Goal: Task Accomplishment & Management: Complete application form

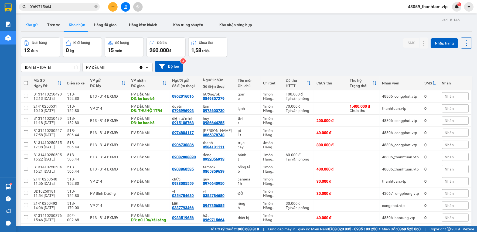
click at [32, 27] on button "Kho gửi" at bounding box center [32, 24] width 22 height 13
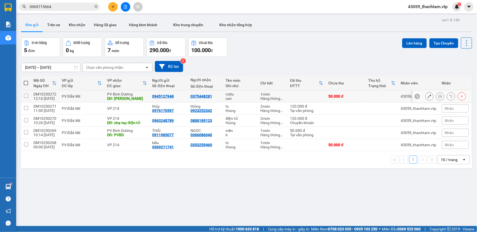
click at [425, 96] on div at bounding box center [429, 96] width 8 height 8
click at [427, 97] on icon at bounding box center [429, 96] width 4 height 4
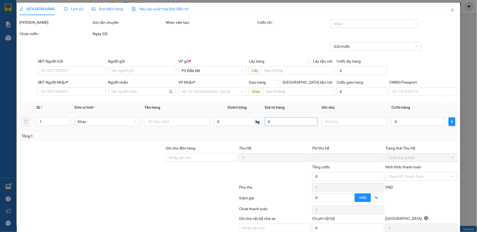
type input "0945127948"
type input "0375448281"
type input "hòa lân"
type input "0"
type input "50.000"
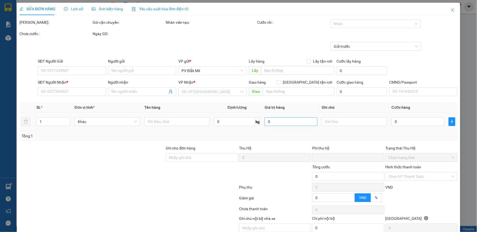
type input "50.000"
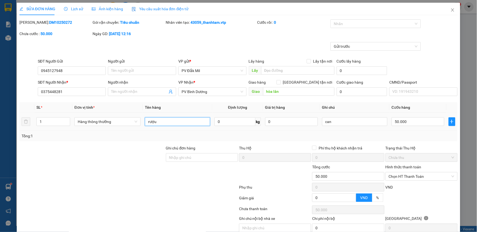
click at [163, 119] on input "rượu" at bounding box center [177, 121] width 65 height 9
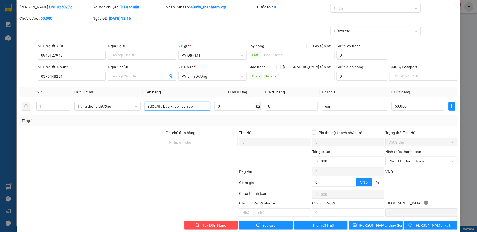
scroll to position [23, 0]
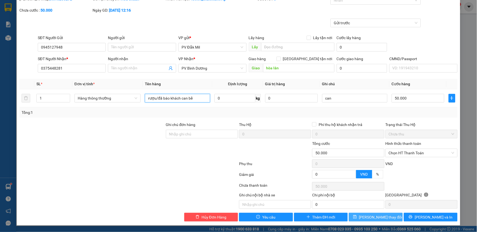
type input "rượu/đã báo khách can bể"
click at [367, 217] on span "[PERSON_NAME] thay đổi" at bounding box center [380, 217] width 43 height 6
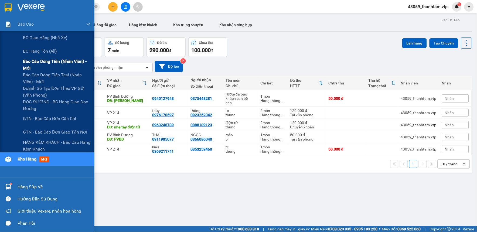
click at [22, 64] on div "Báo cáo dòng tiền (nhân viên) - mới" at bounding box center [47, 64] width 94 height 13
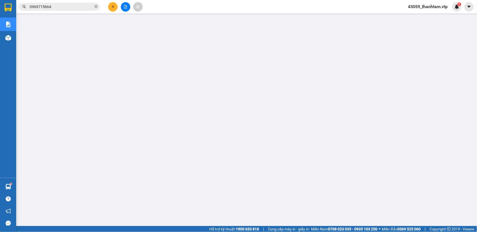
click at [111, 9] on button at bounding box center [112, 6] width 9 height 9
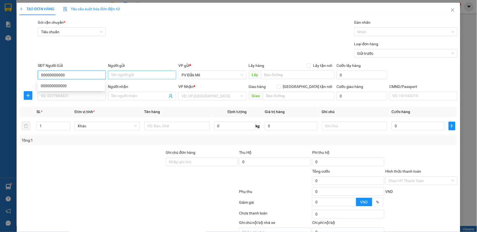
type input "00000000000"
click at [127, 74] on input "Người gửi" at bounding box center [142, 75] width 68 height 9
type input "e tâm"
click at [85, 92] on input "SĐT Người Nhận *" at bounding box center [72, 96] width 68 height 9
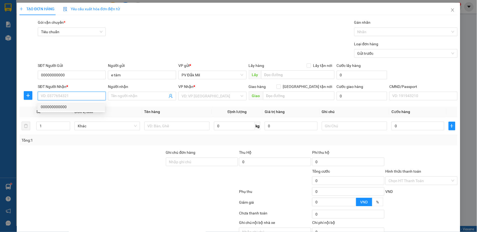
click at [85, 106] on div "000000000000" at bounding box center [71, 107] width 61 height 6
type input "000000000000"
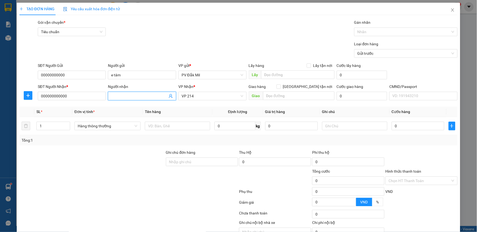
click at [117, 97] on input "Người nhận" at bounding box center [139, 96] width 56 height 6
type input "kế toán"
click at [161, 128] on input "text" at bounding box center [177, 126] width 65 height 9
type input "bv ngày 11/10"
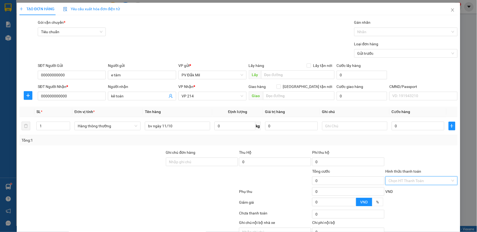
click at [410, 180] on input "Hình thức thanh toán" at bounding box center [420, 181] width 62 height 8
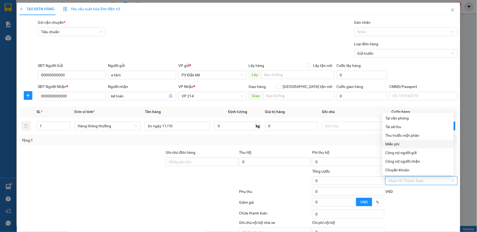
click at [405, 146] on div "Miễn phí" at bounding box center [417, 144] width 65 height 6
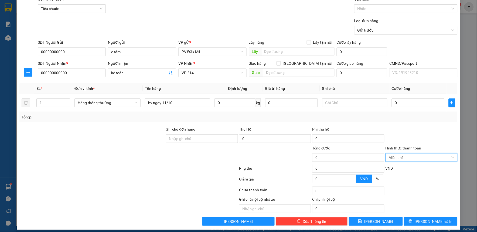
scroll to position [28, 0]
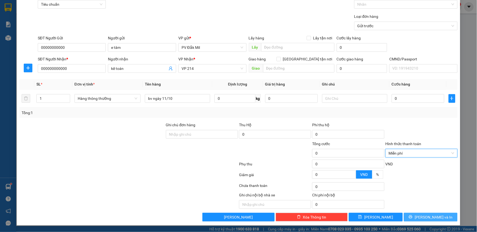
click at [412, 217] on icon "printer" at bounding box center [410, 217] width 4 height 4
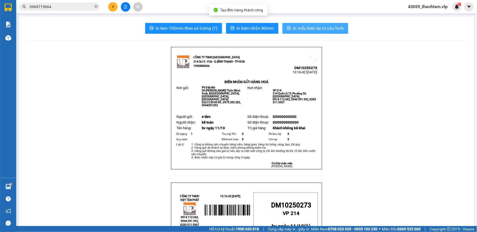
click at [313, 25] on button "In mẫu biên lai tự cấu hình" at bounding box center [315, 28] width 66 height 11
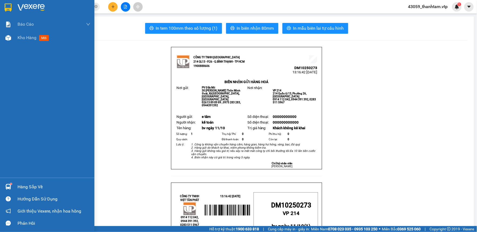
click at [11, 8] on img at bounding box center [8, 8] width 7 height 8
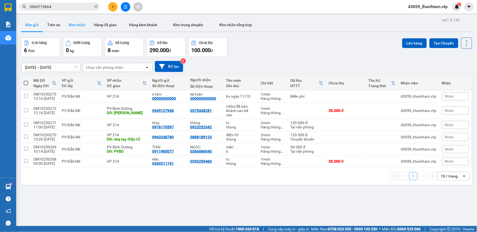
click at [71, 26] on button "Kho nhận" at bounding box center [76, 24] width 25 height 13
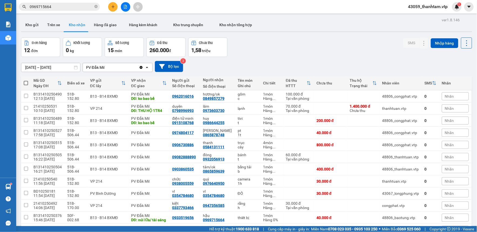
click at [337, 53] on div "Đơn hàng 12 đơn Khối lượng 0 kg Số lượng 15 món Đã thu 260.000 đ Chưa thu 1,58 …" at bounding box center [246, 46] width 451 height 19
click at [411, 107] on icon at bounding box center [413, 109] width 4 height 4
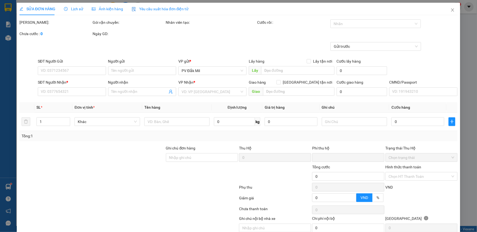
type input "2.000"
type input "0798996993"
type input "duyên"
type input "0973603730"
type input "lâm"
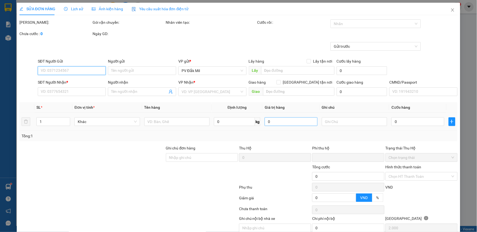
type input "THU HỘ 1TR4"
type input "30.000"
type input "70.000"
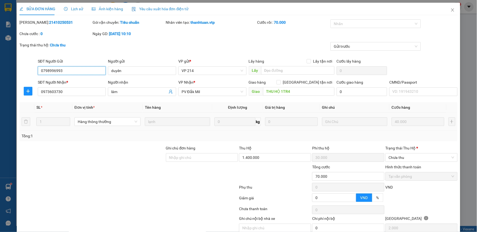
scroll to position [23, 0]
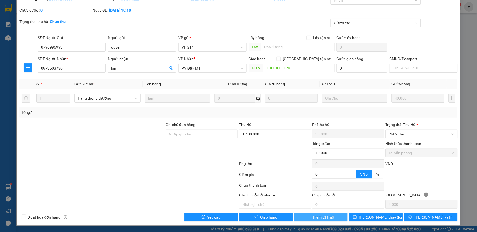
click at [324, 218] on span "Thêm ĐH mới" at bounding box center [323, 217] width 23 height 6
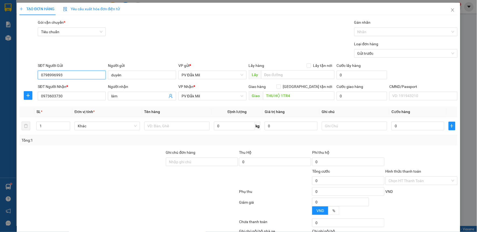
drag, startPoint x: 75, startPoint y: 73, endPoint x: -1, endPoint y: 76, distance: 76.1
click at [0, 76] on html "Kết quả tìm kiếm ( 4 ) Bộ lọc Mã ĐH Trạng thái Món hàng Thu hộ Tổng cước Chưa c…" at bounding box center [238, 116] width 477 height 232
drag, startPoint x: 66, startPoint y: 94, endPoint x: 16, endPoint y: 99, distance: 49.8
click at [16, 99] on div "TẠO ĐƠN HÀNG Yêu cầu xuất hóa đơn điện tử Transit Pickup Surcharge Ids Transit …" at bounding box center [238, 116] width 477 height 232
paste input "798996993"
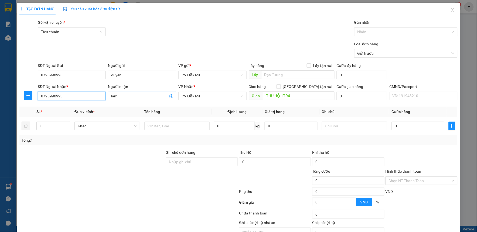
type input "0798996993"
drag, startPoint x: 117, startPoint y: 95, endPoint x: 80, endPoint y: 98, distance: 37.4
click at [80, 98] on div "SĐT Người Nhận * 0798996993 Người nhận lâm VP Nhận * PV Đắk Mil Giao hàng Giao …" at bounding box center [248, 93] width 422 height 19
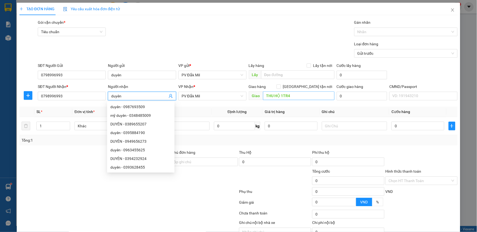
type input "duyên"
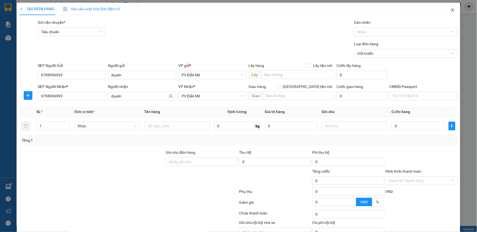
click at [450, 12] on icon "close" at bounding box center [452, 10] width 4 height 4
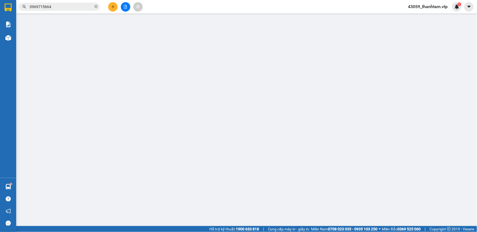
type input "0798996993"
type input "duyên"
type input "0973603730"
type input "lâm"
type input "THU HỘ 1TR4"
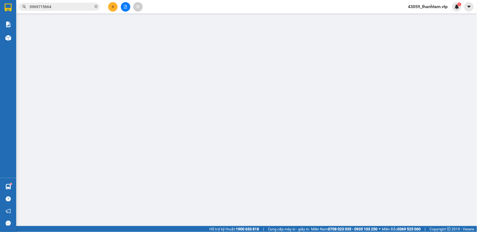
type input "30.000"
type input "70.000"
type input "2.000"
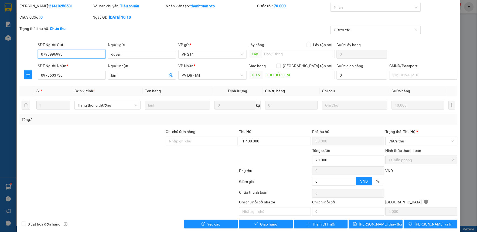
scroll to position [23, 0]
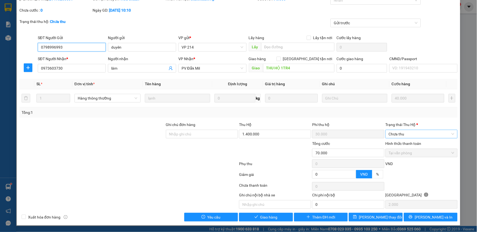
click at [397, 136] on span "Chưa thu" at bounding box center [422, 134] width 66 height 8
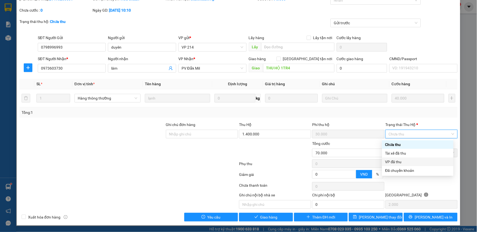
click at [400, 160] on div "VP đã thu" at bounding box center [417, 162] width 65 height 6
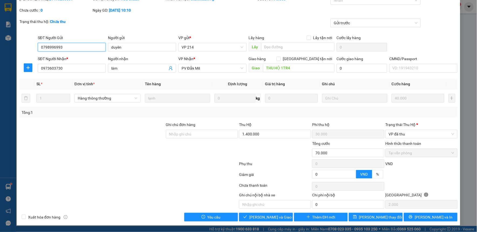
drag, startPoint x: 71, startPoint y: 46, endPoint x: 15, endPoint y: 51, distance: 56.0
click at [15, 51] on div "SỬA ĐƠN HÀNG Lịch sử Ảnh kiện hàng Yêu cầu xuất hóa đơn điện tử Total Paid Fee …" at bounding box center [238, 116] width 477 height 232
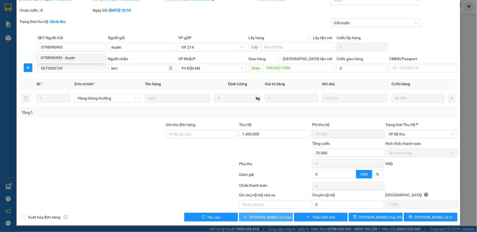
click at [255, 217] on span "[PERSON_NAME] và Giao hàng" at bounding box center [275, 217] width 52 height 6
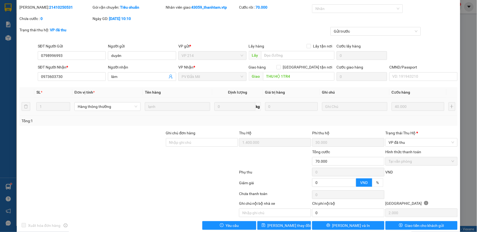
scroll to position [0, 0]
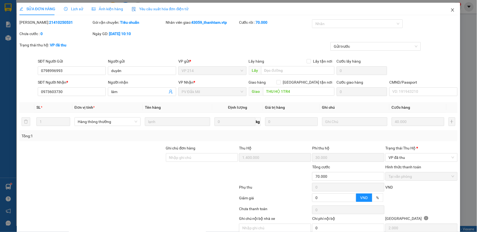
click at [450, 10] on icon "close" at bounding box center [452, 10] width 4 height 4
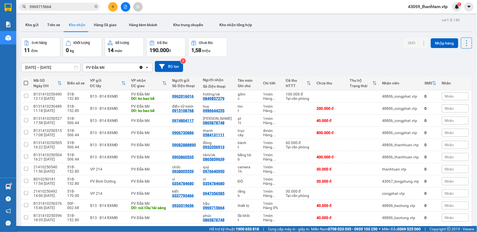
click at [113, 4] on button at bounding box center [112, 6] width 9 height 9
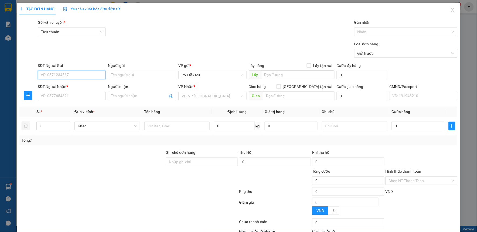
paste input "0798996993"
type input "0798996993"
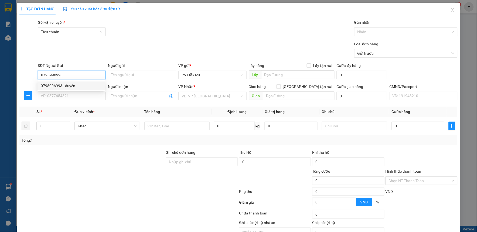
click at [88, 88] on div "0798996993 - duyên" at bounding box center [71, 86] width 61 height 6
type input "duyên"
type input "0798996993"
type input "duyên"
type input "0798996993"
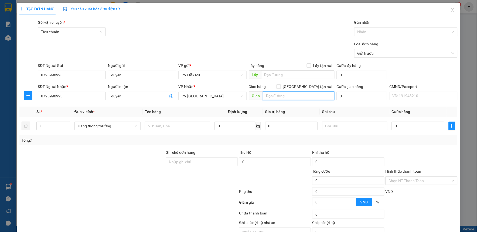
click at [273, 96] on input "text" at bounding box center [298, 95] width 71 height 9
type input "t"
click at [193, 127] on input "text" at bounding box center [177, 126] width 65 height 9
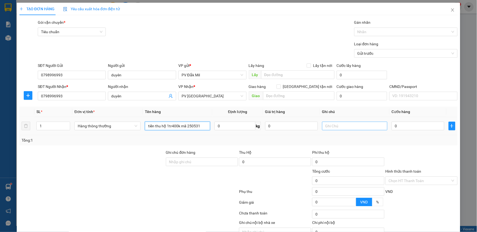
type input "tiền thu hộ 1tr400k mã 250531"
click at [339, 123] on input "text" at bounding box center [354, 126] width 65 height 9
type input "tiền thu hộ 1tr400k"
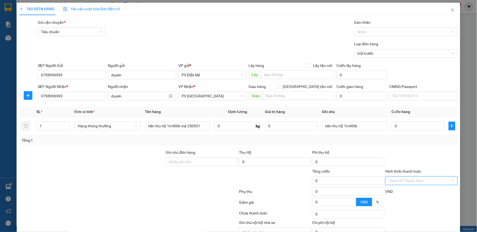
click at [398, 178] on input "Hình thức thanh toán" at bounding box center [420, 181] width 62 height 8
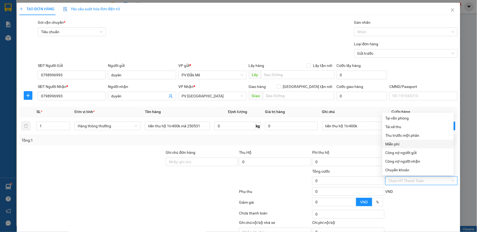
click at [396, 141] on div "Miễn phí" at bounding box center [417, 144] width 65 height 6
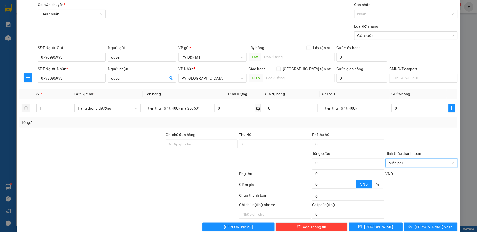
scroll to position [28, 0]
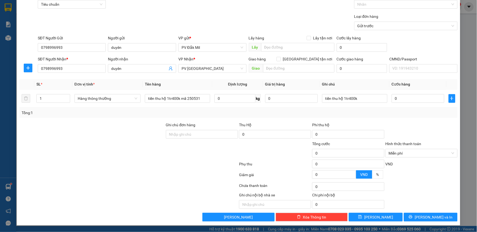
click at [128, 184] on div at bounding box center [128, 186] width 219 height 11
click at [430, 215] on span "[PERSON_NAME] và In" at bounding box center [433, 217] width 38 height 6
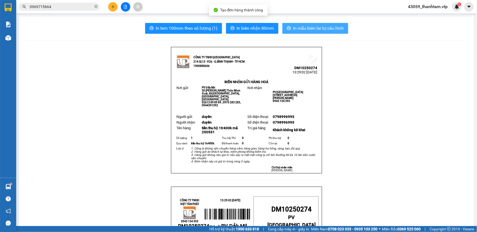
click at [314, 30] on span "In mẫu biên lai tự cấu hình" at bounding box center [318, 28] width 51 height 7
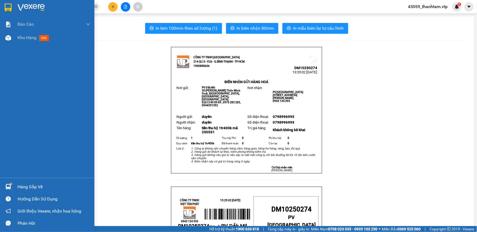
click at [4, 8] on div at bounding box center [8, 7] width 9 height 9
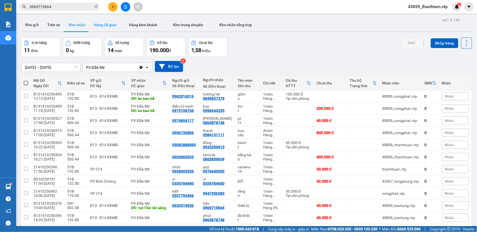
click at [104, 26] on button "Hàng đã giao" at bounding box center [105, 24] width 31 height 13
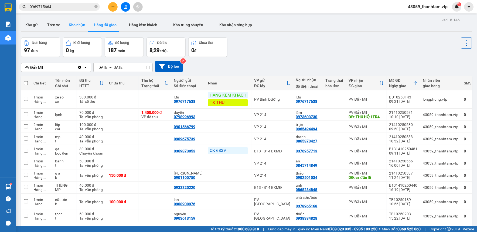
click at [76, 24] on button "Kho nhận" at bounding box center [76, 24] width 25 height 13
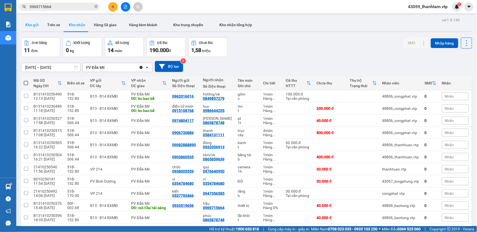
click at [30, 23] on button "Kho gửi" at bounding box center [32, 24] width 22 height 13
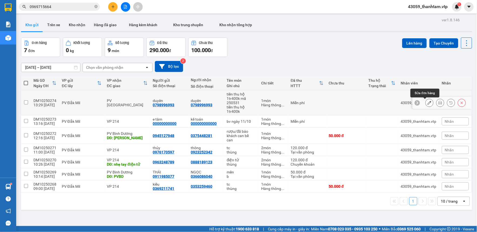
click at [425, 102] on button at bounding box center [429, 102] width 8 height 9
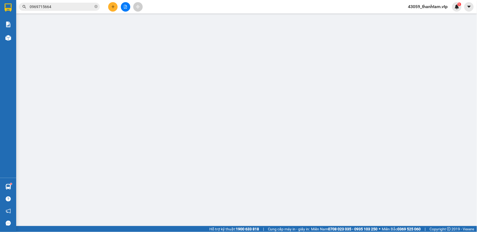
type input "0798996993"
type input "duyên"
type input "0798996993"
type input "duyên"
type input "0"
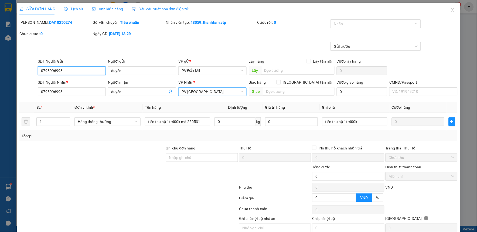
click at [198, 91] on span "PV [GEOGRAPHIC_DATA]" at bounding box center [212, 92] width 62 height 8
type input "214"
click at [224, 105] on div "VP 214" at bounding box center [210, 102] width 61 height 6
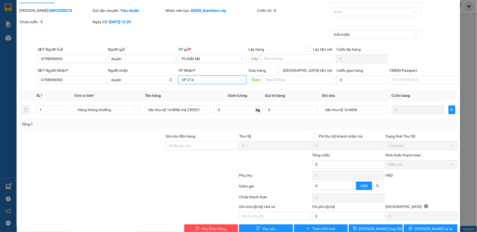
scroll to position [23, 0]
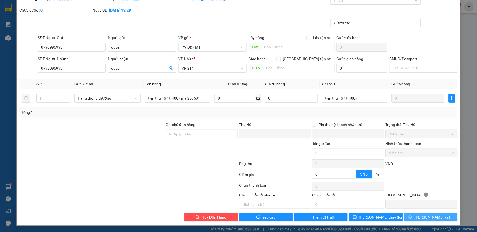
click at [424, 216] on span "[PERSON_NAME] và In" at bounding box center [433, 217] width 38 height 6
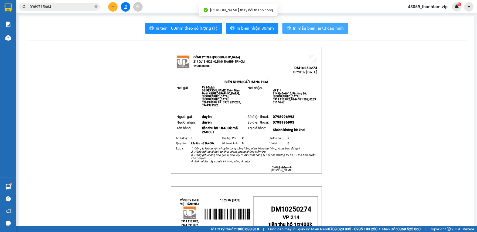
click at [297, 29] on span "In mẫu biên lai tự cấu hình" at bounding box center [318, 28] width 51 height 7
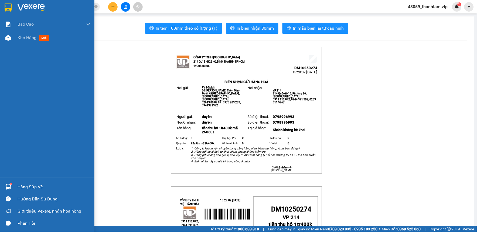
click at [6, 5] on img at bounding box center [8, 8] width 7 height 8
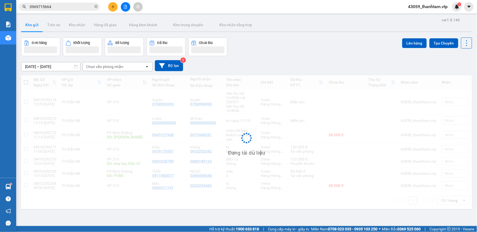
click at [344, 67] on div "[DATE] – [DATE] Press the down arrow key to interact with the calendar and sele…" at bounding box center [246, 65] width 451 height 11
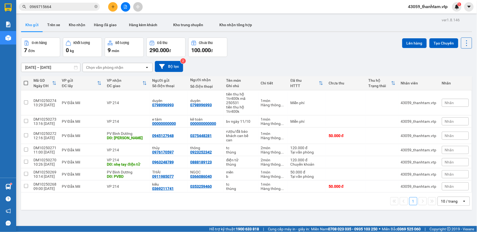
click at [328, 53] on div "Đơn hàng 7 đơn Khối lượng 0 kg Số lượng 9 món Đã thu 290.000 đ Chưa thu 100.000…" at bounding box center [246, 46] width 451 height 19
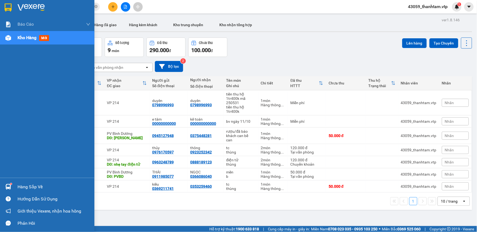
click at [8, 6] on img at bounding box center [8, 8] width 7 height 8
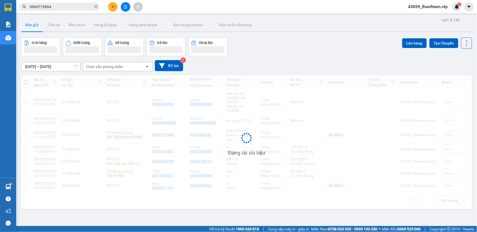
click at [300, 48] on div "Đơn hàng Khối lượng Số lượng Đã thu Chưa thu Lên hàng Tạo Chuyến" at bounding box center [246, 46] width 451 height 19
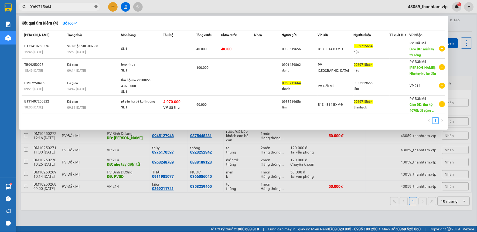
click at [95, 8] on span at bounding box center [95, 6] width 3 height 5
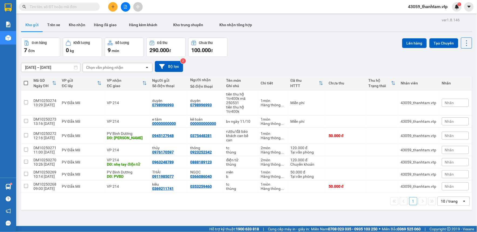
click at [276, 47] on div "Đơn hàng 7 đơn Khối lượng 0 kg Số lượng 9 món Đã thu 290.000 đ Chưa thu 100.000…" at bounding box center [246, 46] width 451 height 19
click at [52, 25] on button "Trên xe" at bounding box center [54, 24] width 22 height 13
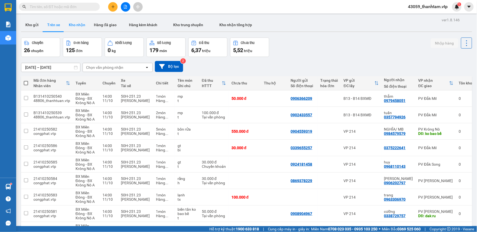
click at [73, 22] on button "Kho nhận" at bounding box center [76, 24] width 25 height 13
